Goal: Navigation & Orientation: Find specific page/section

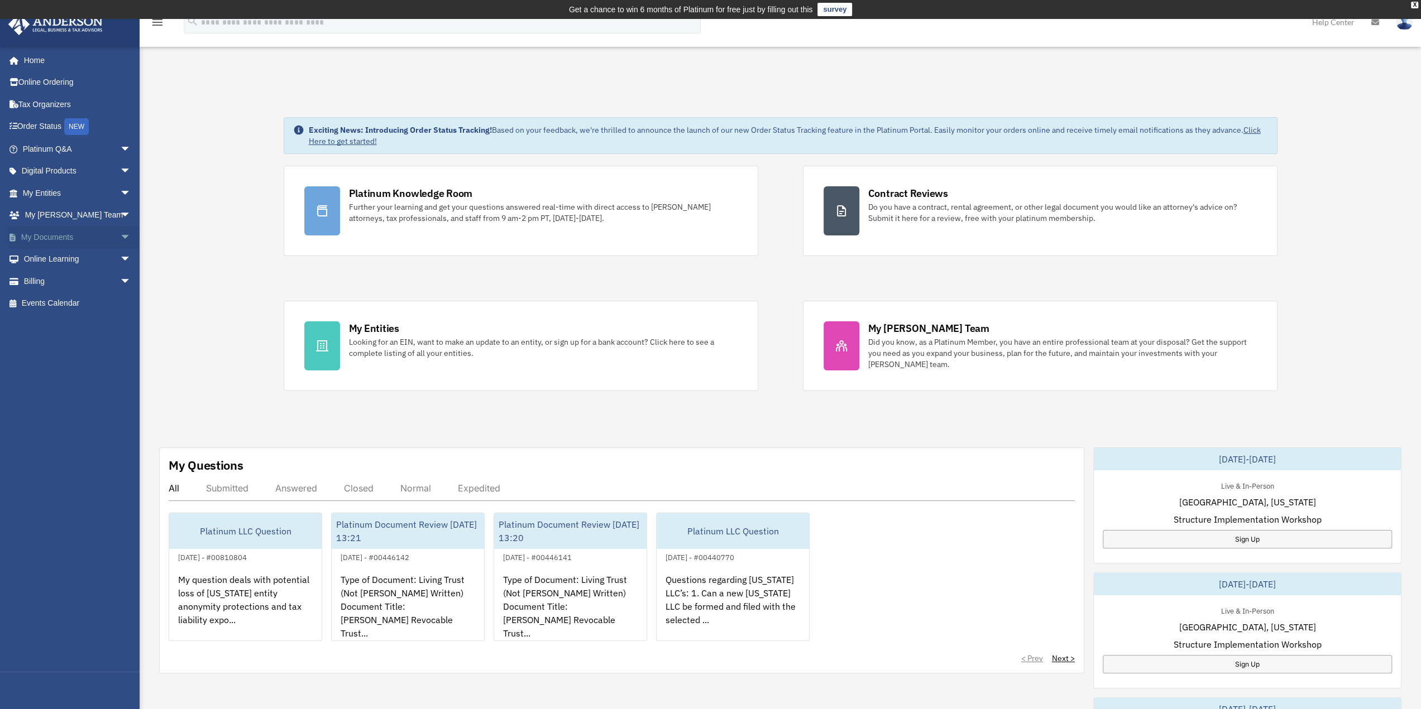
click at [61, 236] on link "My Documents arrow_drop_down" at bounding box center [78, 237] width 140 height 22
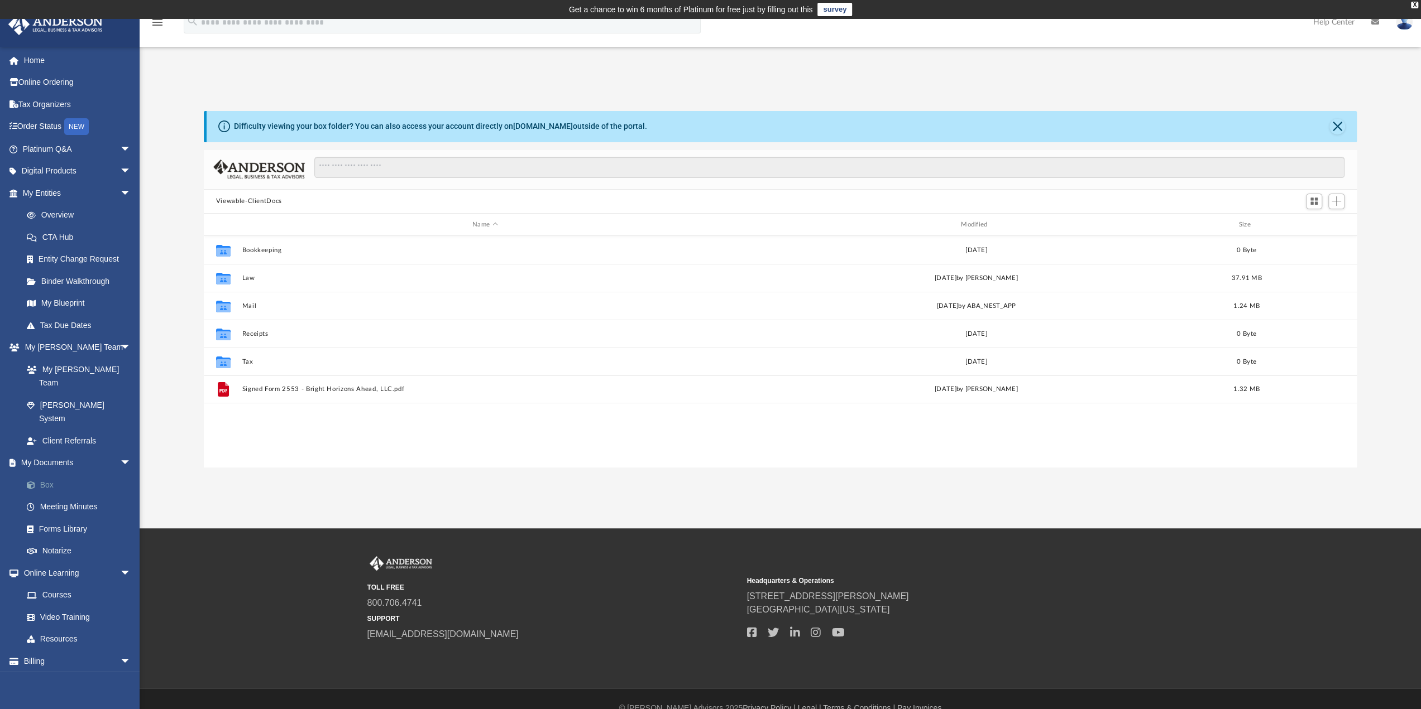
scroll to position [245, 1144]
click at [52, 474] on link "Box" at bounding box center [82, 485] width 132 height 22
click at [40, 474] on link "Box" at bounding box center [82, 485] width 132 height 22
